Goal: Task Accomplishment & Management: Use online tool/utility

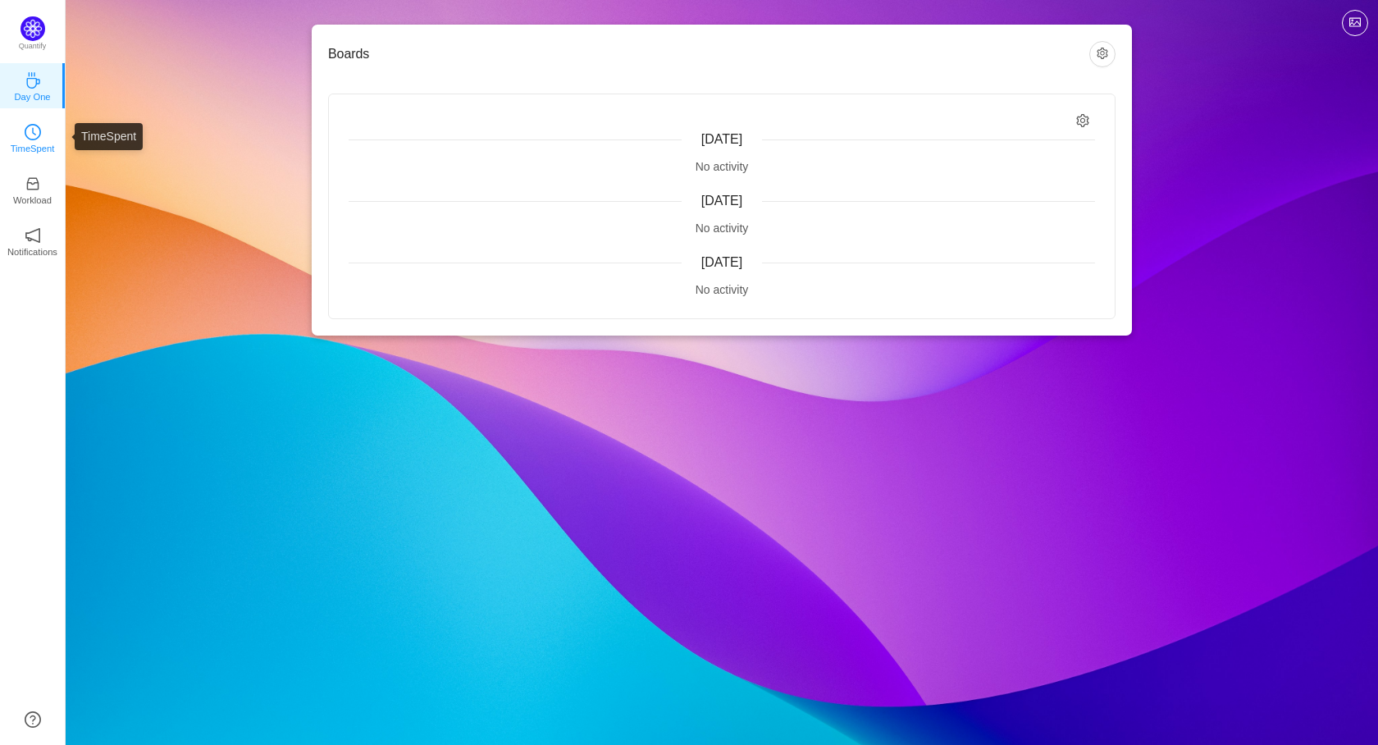
click at [38, 135] on icon "icon: clock-circle" at bounding box center [33, 132] width 16 height 16
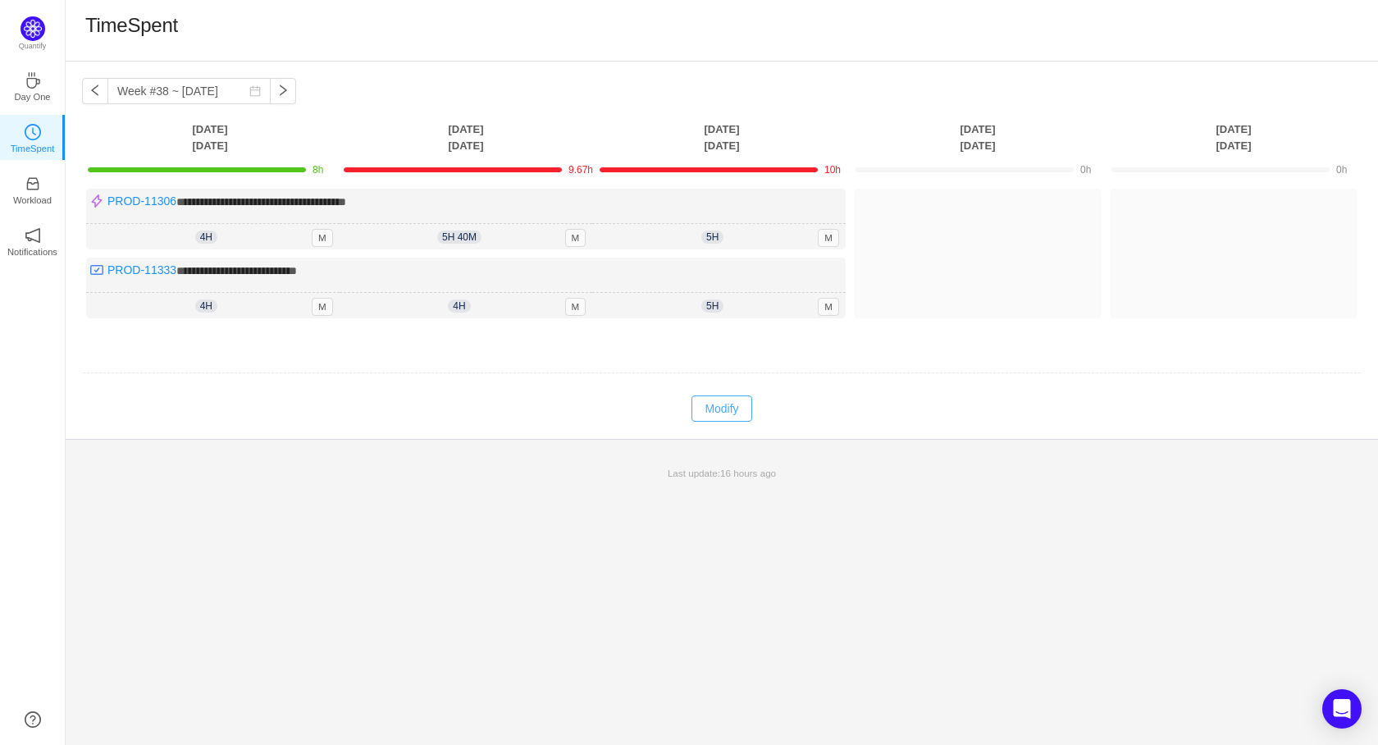
click at [714, 404] on button "Modify" at bounding box center [721, 408] width 60 height 26
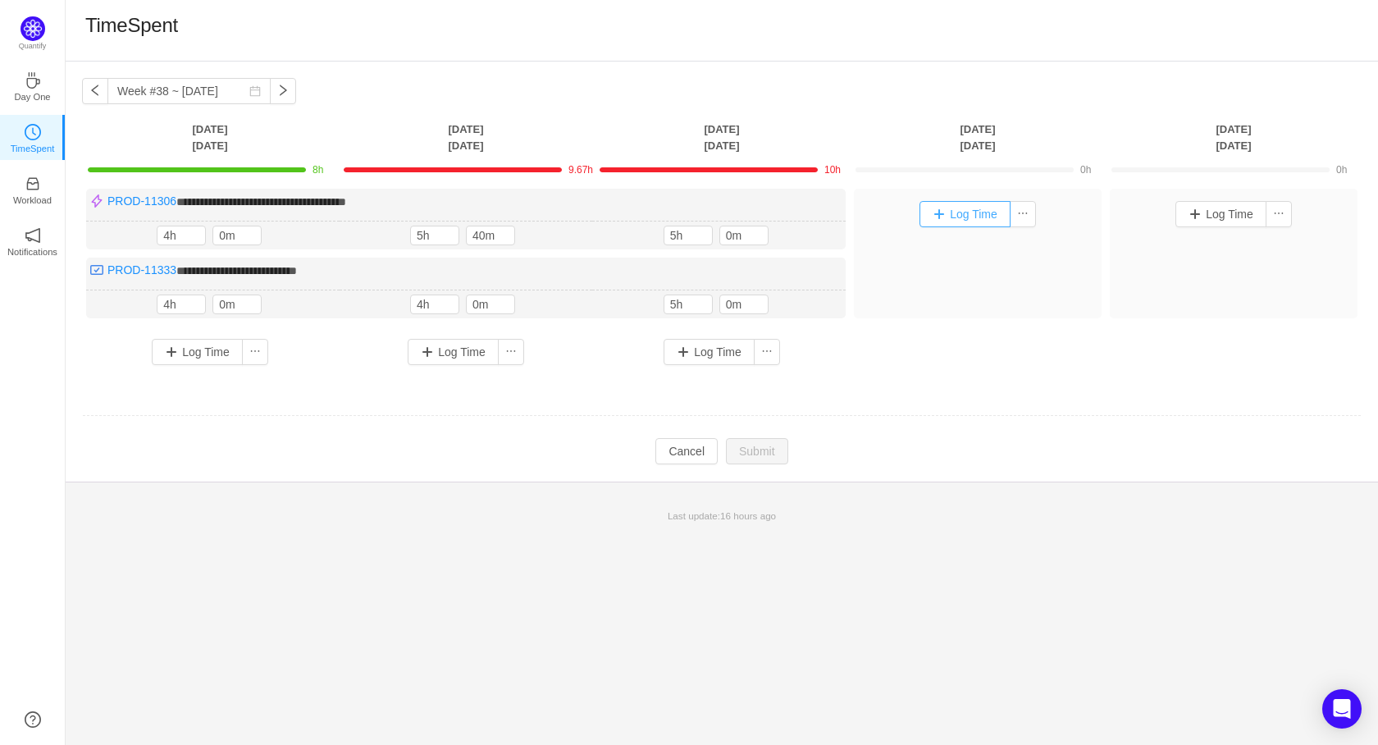
click at [969, 217] on button "Log Time" at bounding box center [964, 214] width 91 height 26
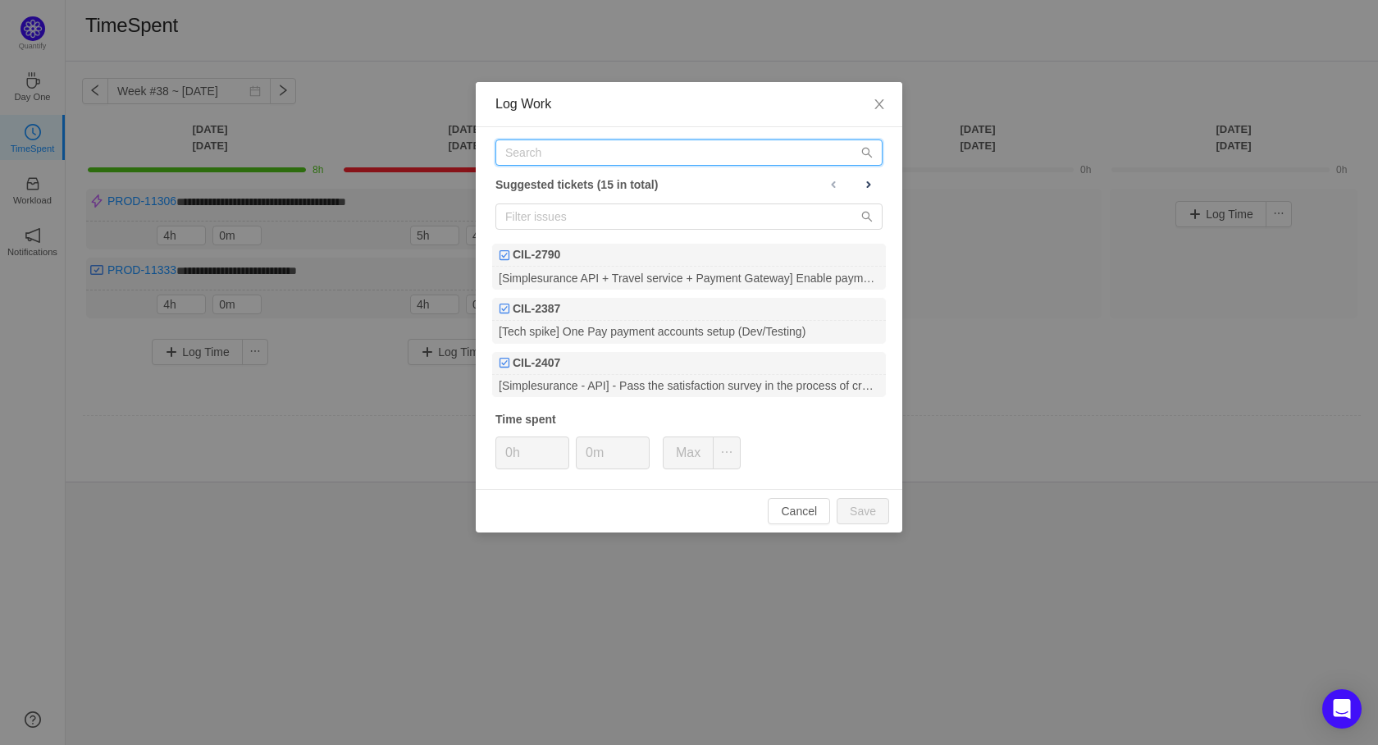
click at [632, 152] on input "text" at bounding box center [688, 152] width 387 height 26
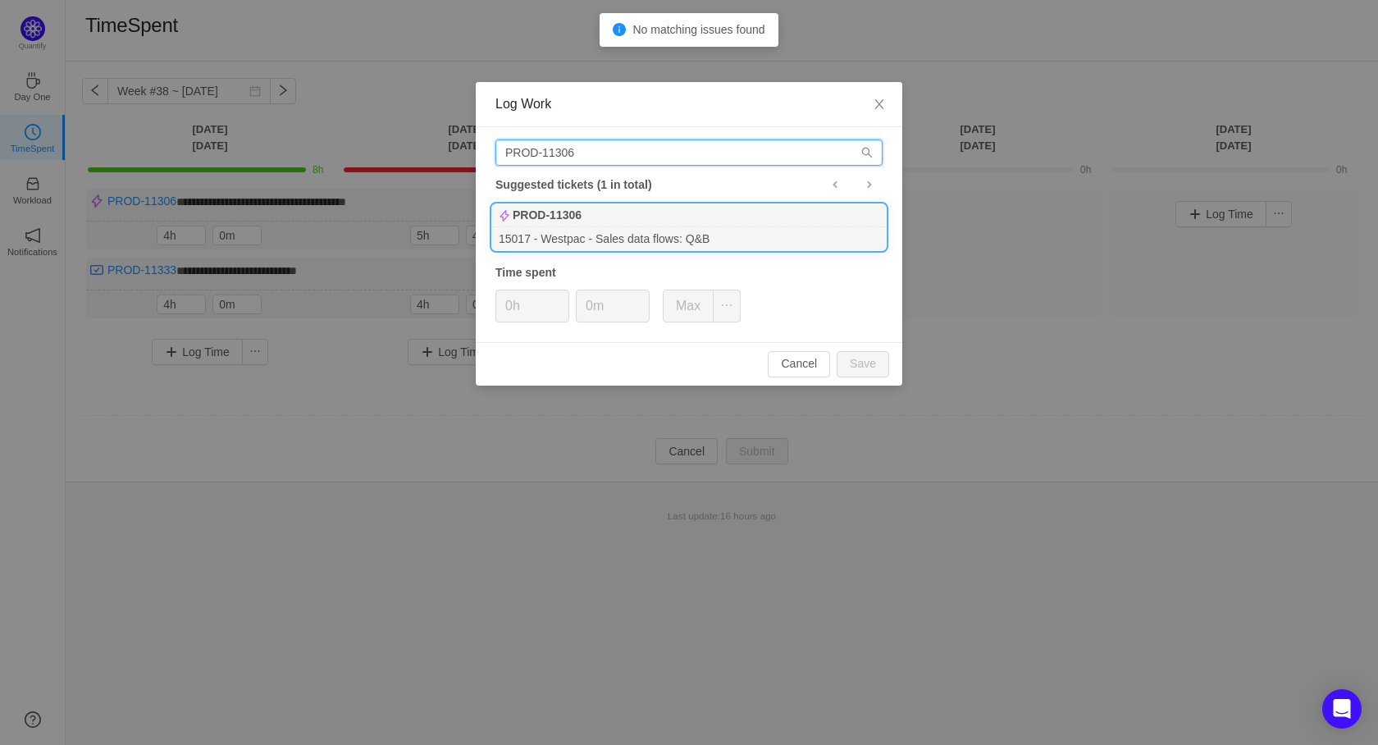
type input "PROD-11306"
click at [627, 227] on div "15017 - Westpac - Sales data flows: Q&B" at bounding box center [689, 238] width 394 height 22
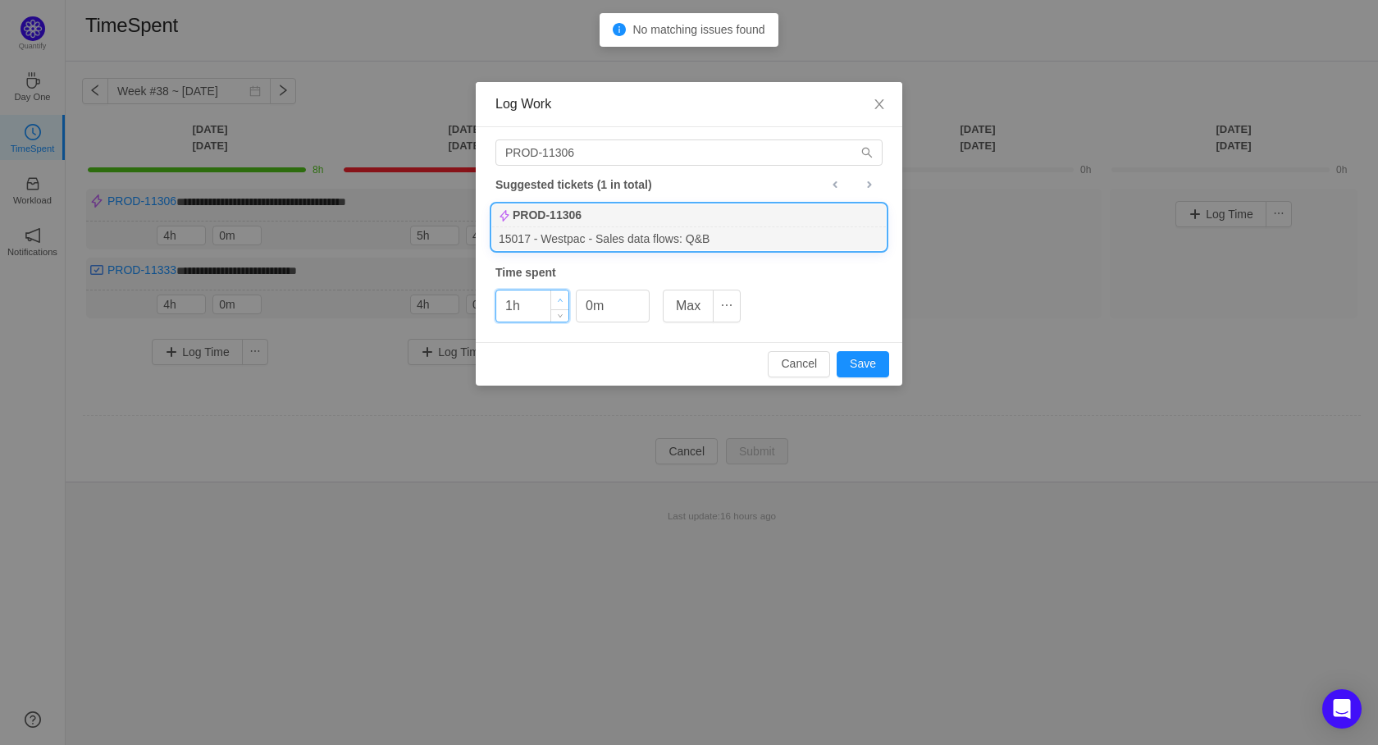
click at [560, 300] on icon "icon: up" at bounding box center [561, 301] width 6 height 6
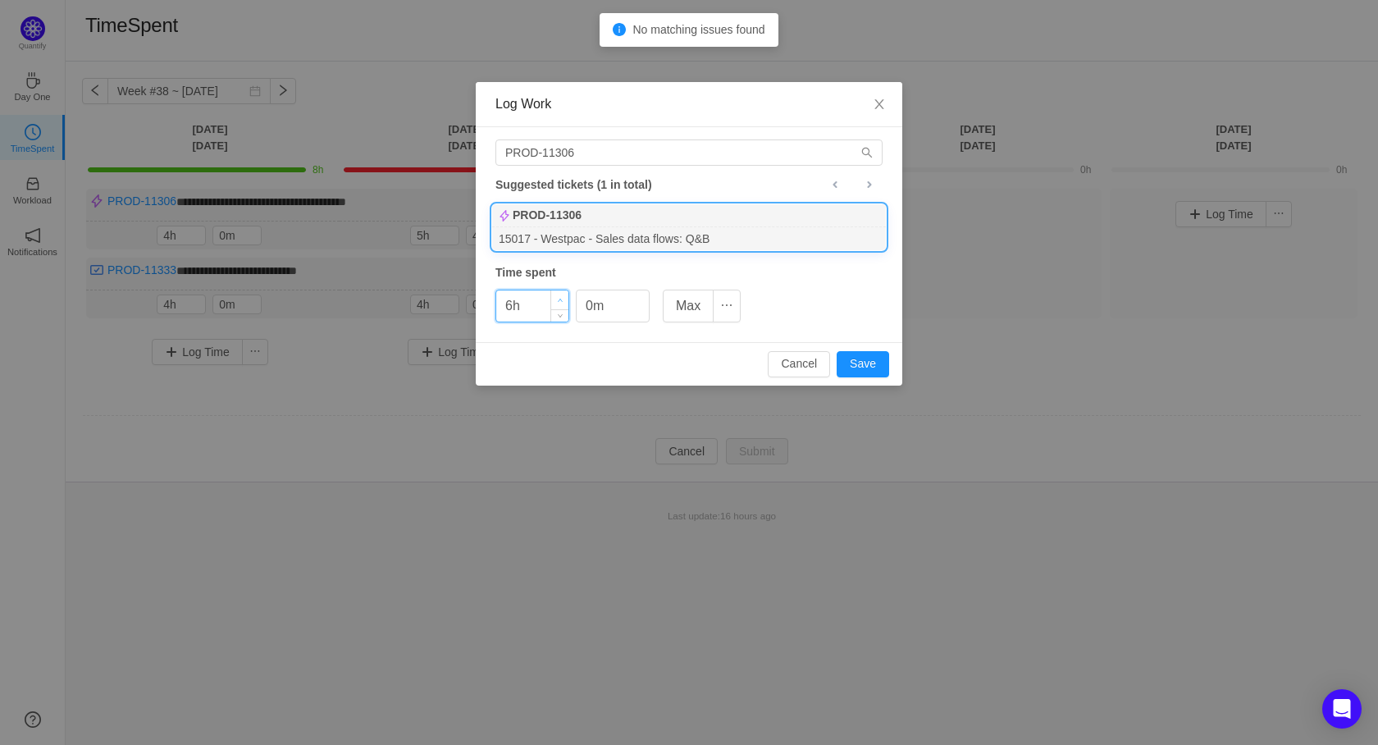
click at [560, 300] on icon "icon: up" at bounding box center [561, 301] width 6 height 6
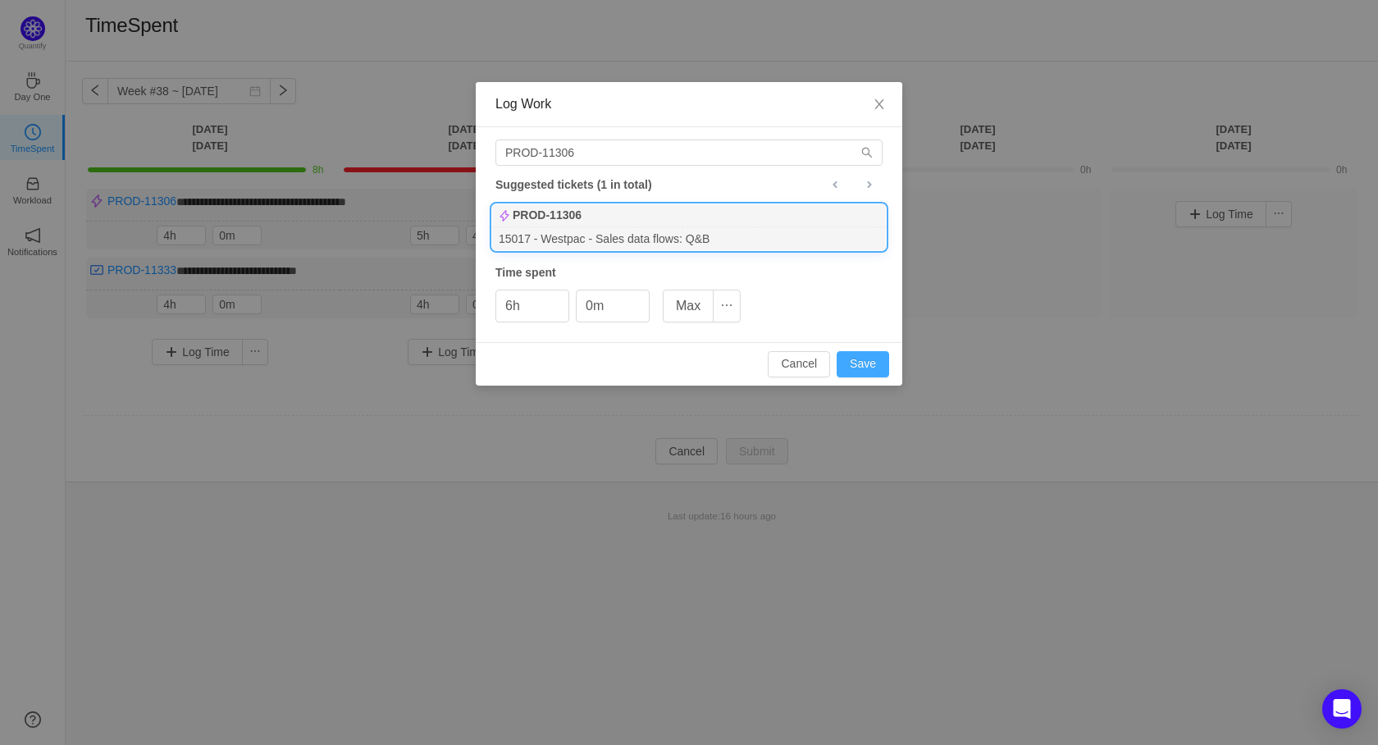
click at [867, 362] on button "Save" at bounding box center [863, 364] width 52 height 26
type input "0h"
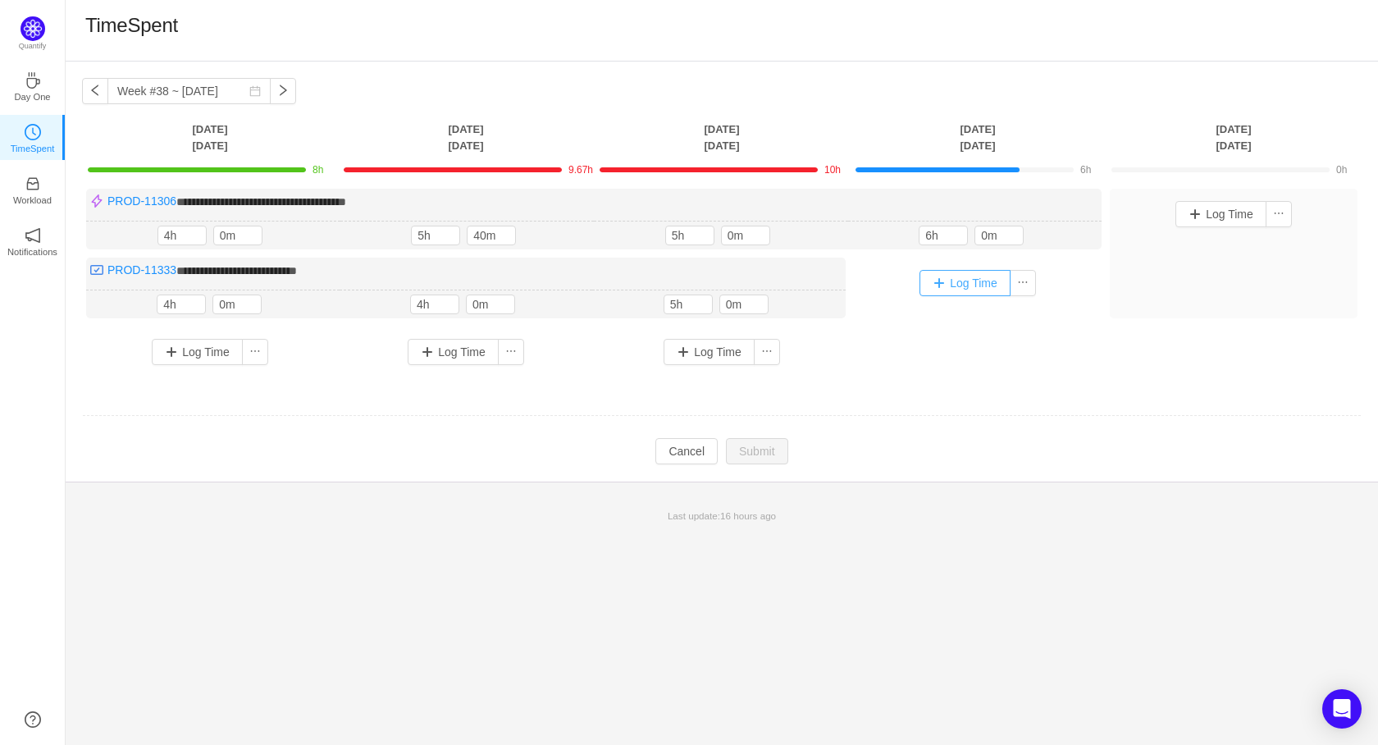
click at [971, 285] on button "Log Time" at bounding box center [964, 283] width 91 height 26
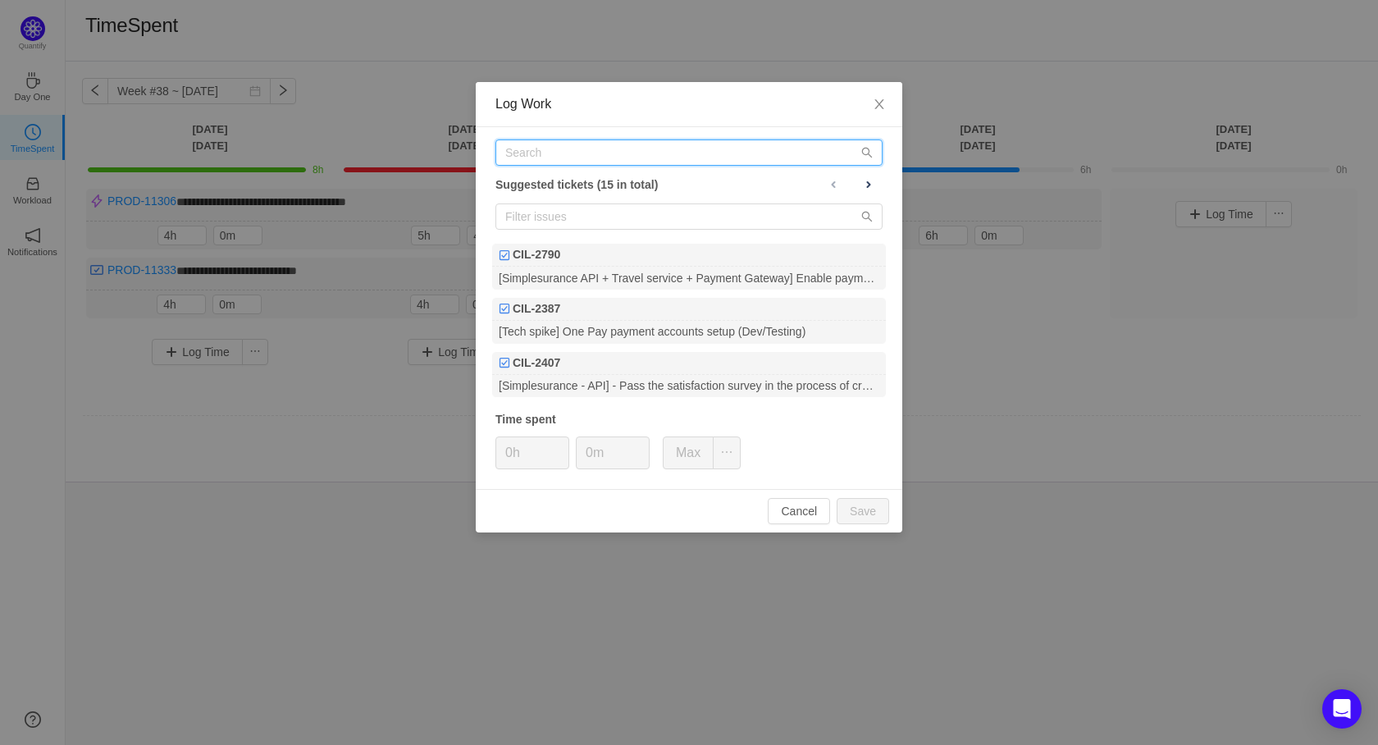
click at [611, 153] on input "text" at bounding box center [688, 152] width 387 height 26
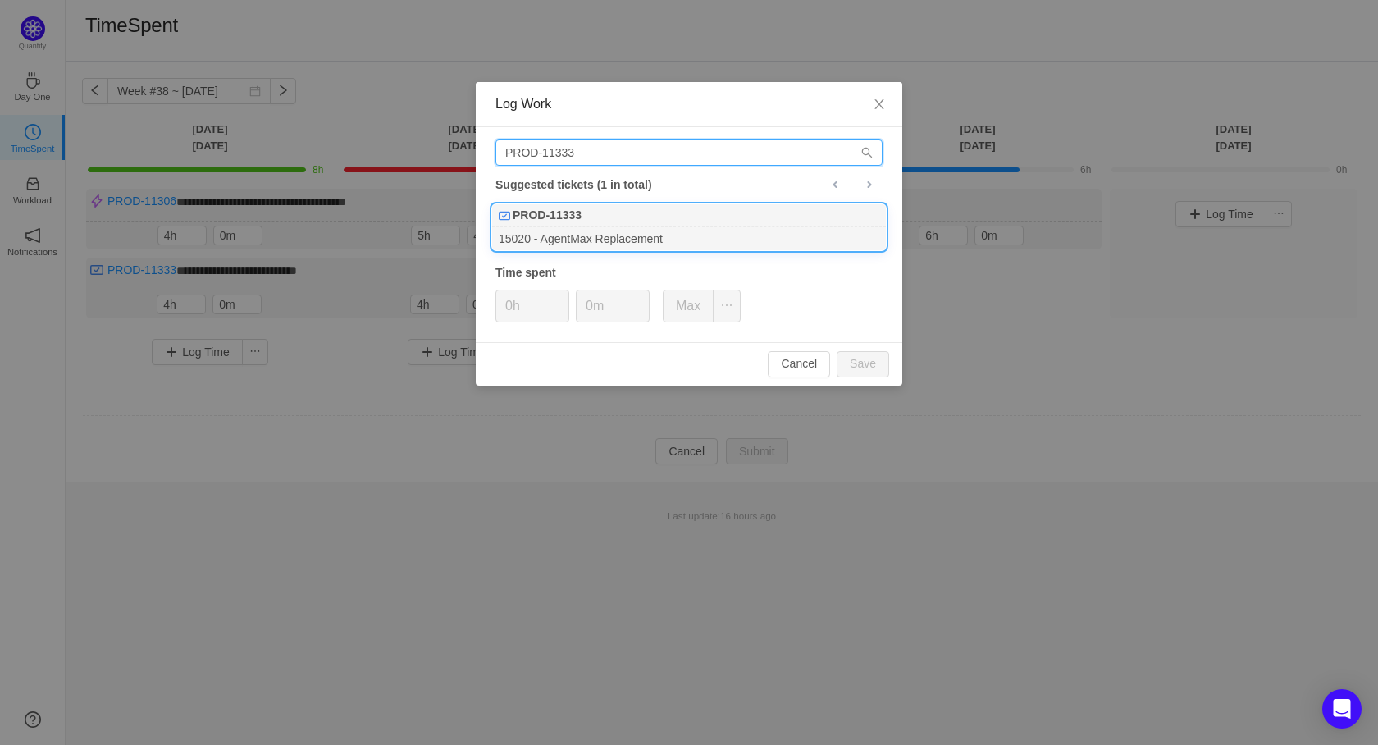
type input "PROD-11333"
click at [608, 234] on div "15020 - AgentMax Replacement" at bounding box center [689, 238] width 394 height 22
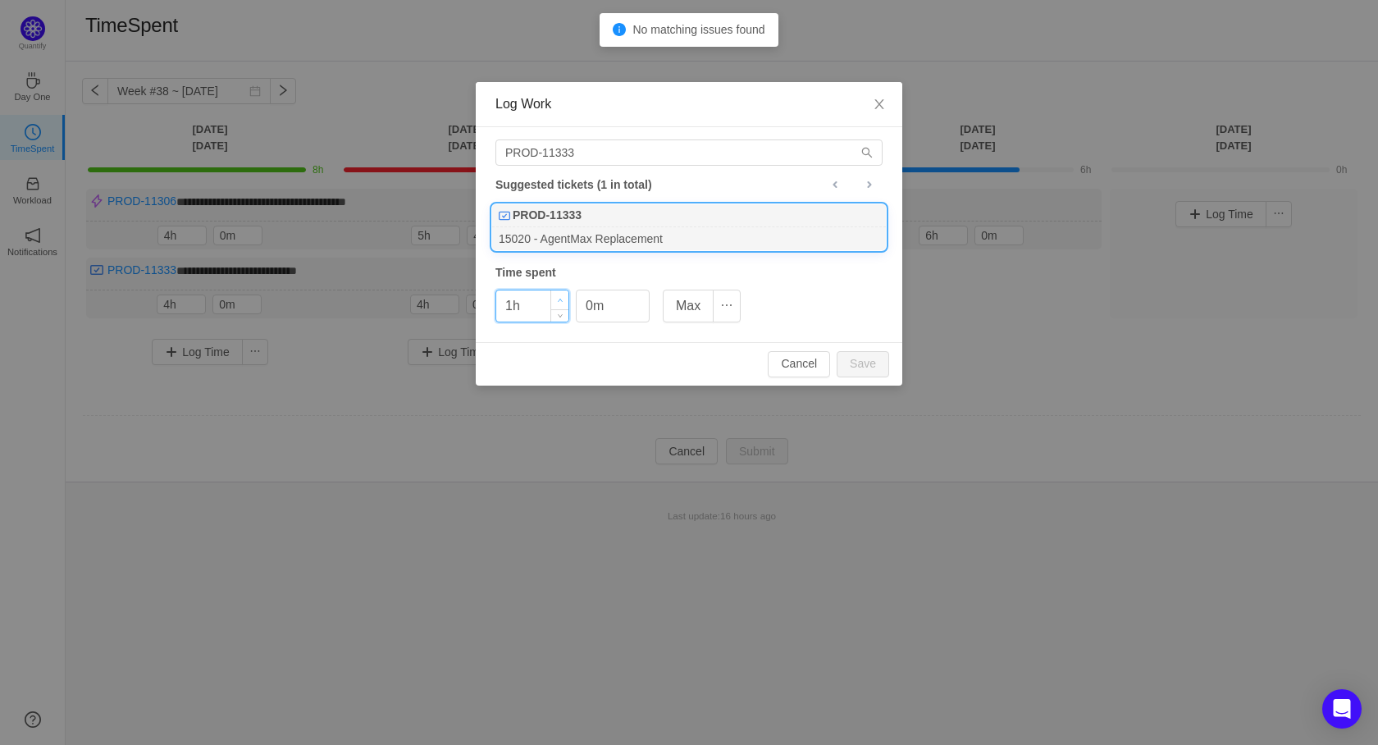
click at [563, 302] on span "Increase Value" at bounding box center [559, 299] width 17 height 19
click at [867, 362] on button "Save" at bounding box center [863, 364] width 52 height 26
type input "0h"
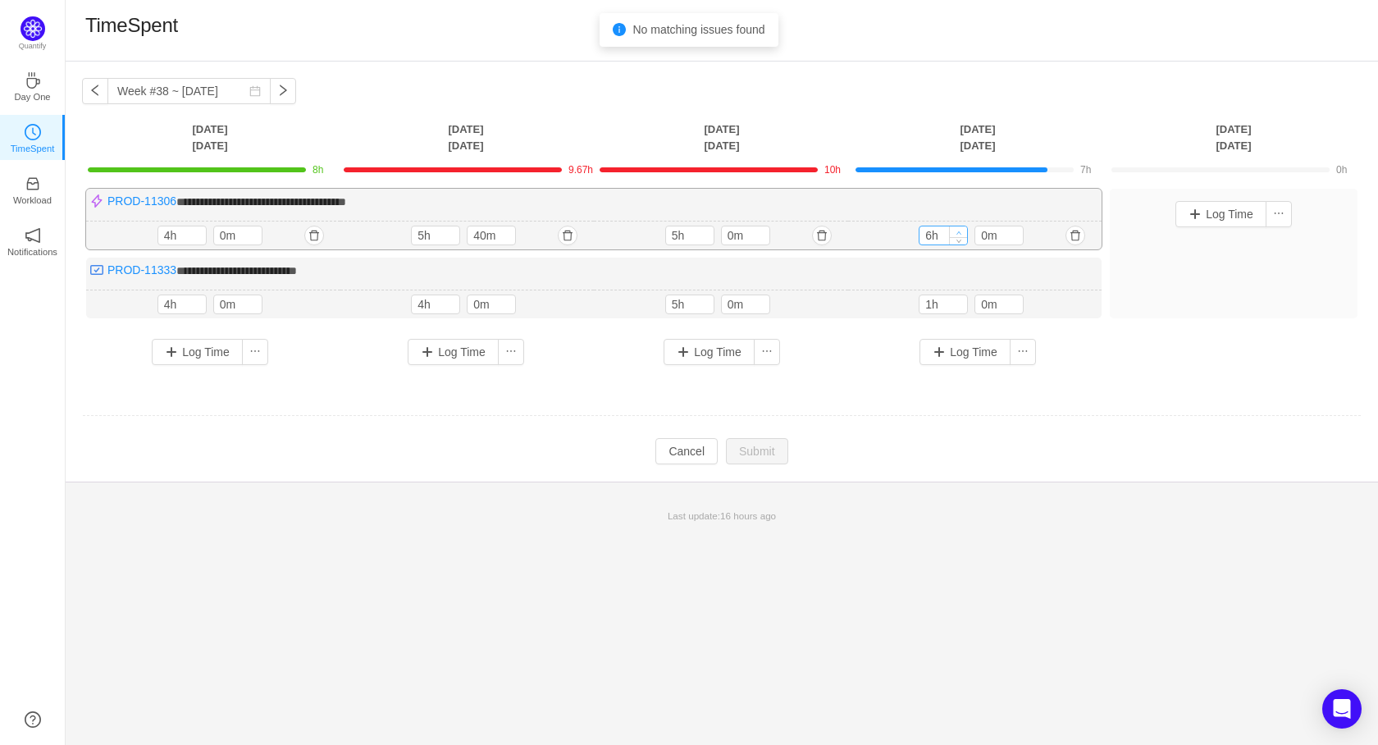
type input "7h"
click at [962, 229] on span "Increase Value" at bounding box center [958, 231] width 17 height 11
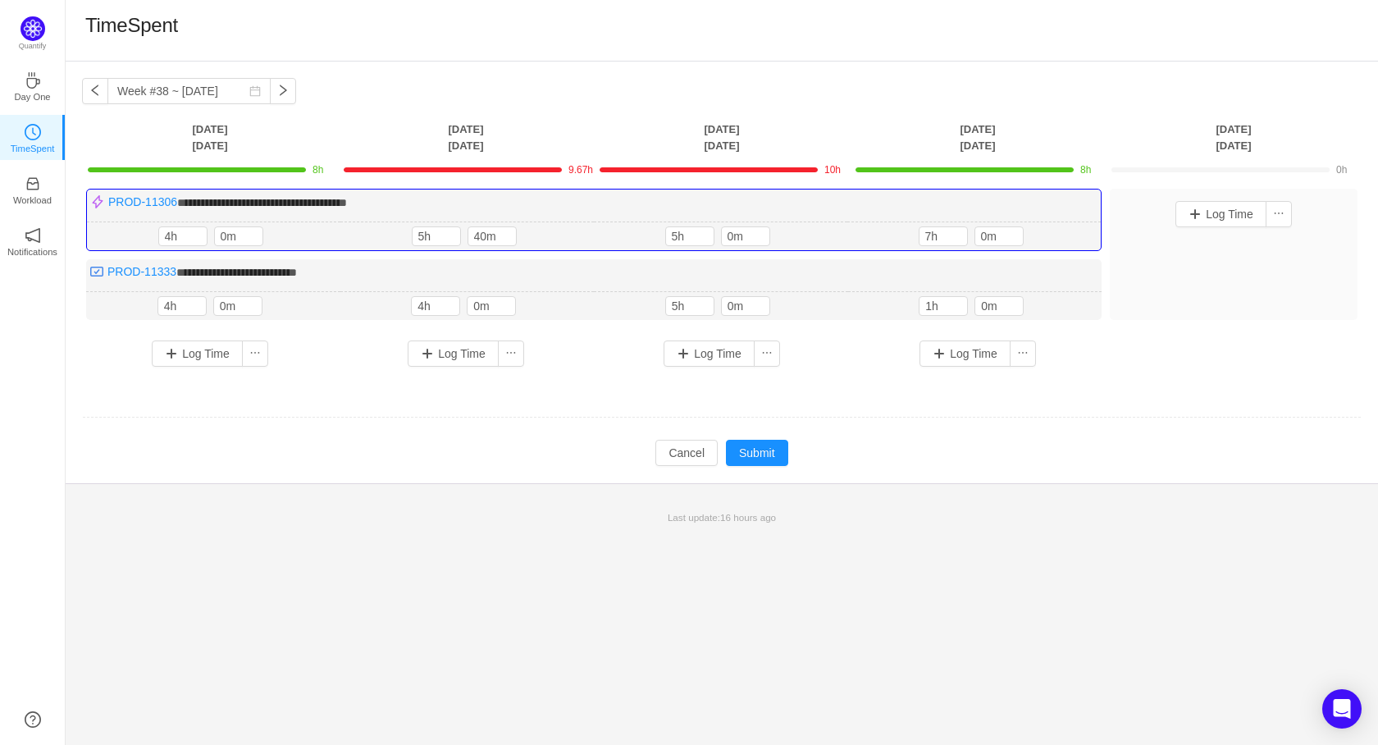
click at [1115, 434] on td at bounding box center [721, 418] width 1279 height 42
